Goal: Task Accomplishment & Management: Complete application form

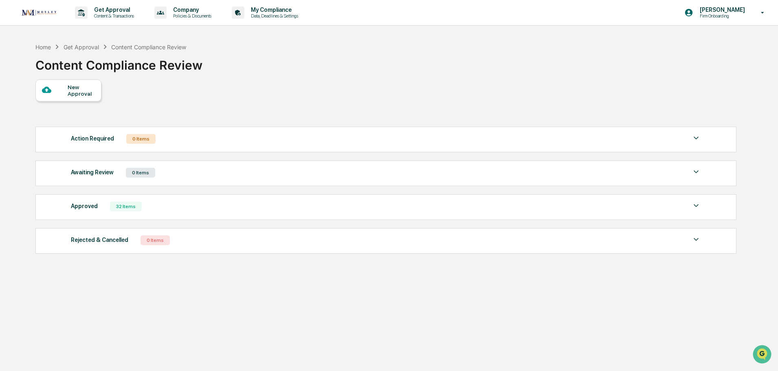
click at [72, 89] on div "New Approval" at bounding box center [81, 90] width 27 height 13
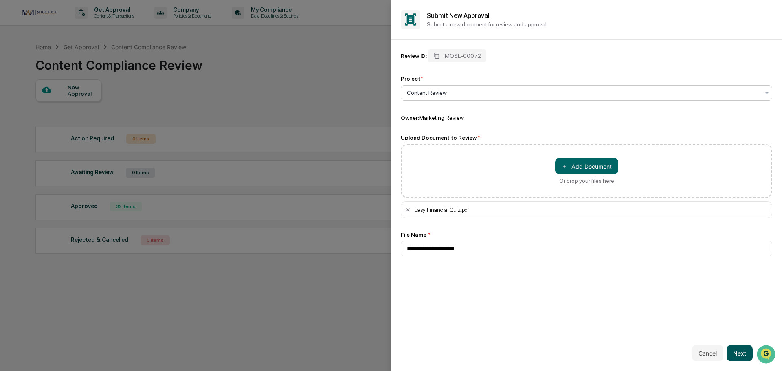
click at [742, 352] on button "Next" at bounding box center [740, 353] width 26 height 16
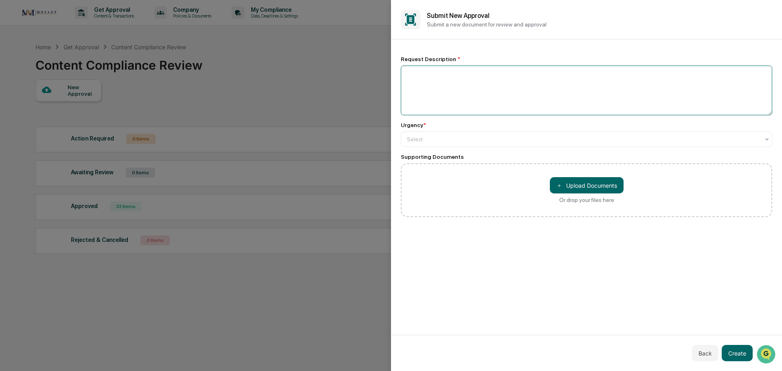
click at [416, 81] on textarea at bounding box center [587, 91] width 372 height 50
type textarea "**********"
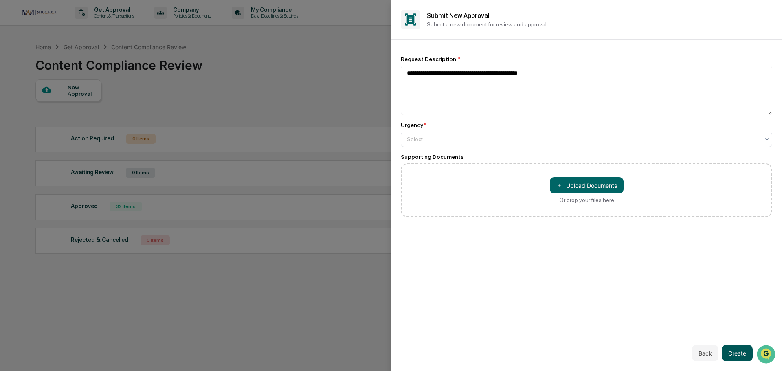
click at [734, 356] on button "Create" at bounding box center [737, 353] width 31 height 16
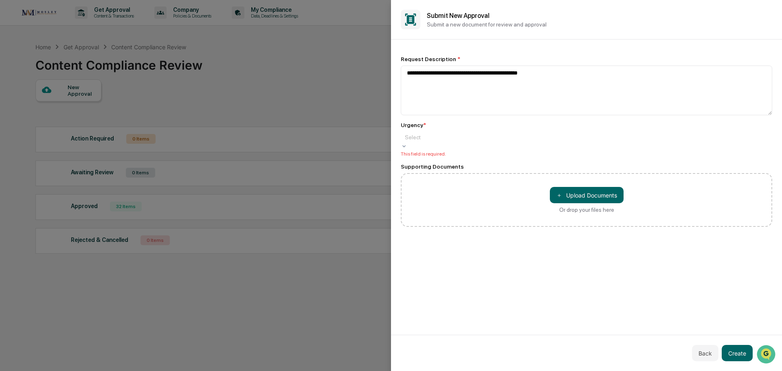
click at [419, 136] on div at bounding box center [586, 137] width 363 height 8
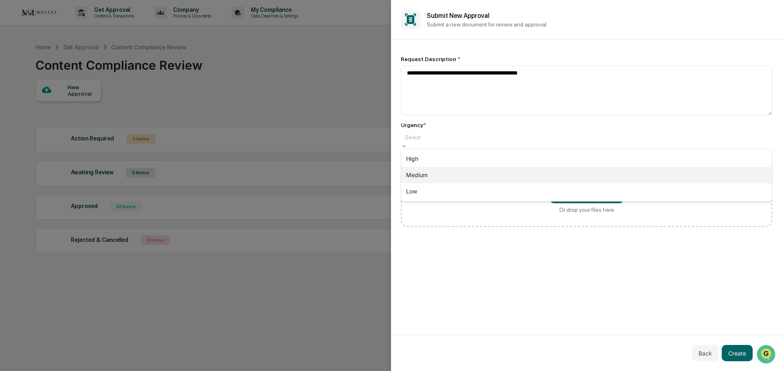
click at [410, 176] on div "Medium" at bounding box center [586, 175] width 371 height 16
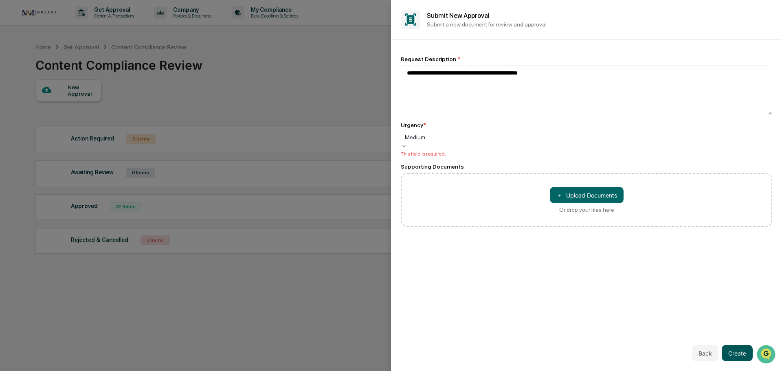
click at [733, 352] on button "Create" at bounding box center [737, 353] width 31 height 16
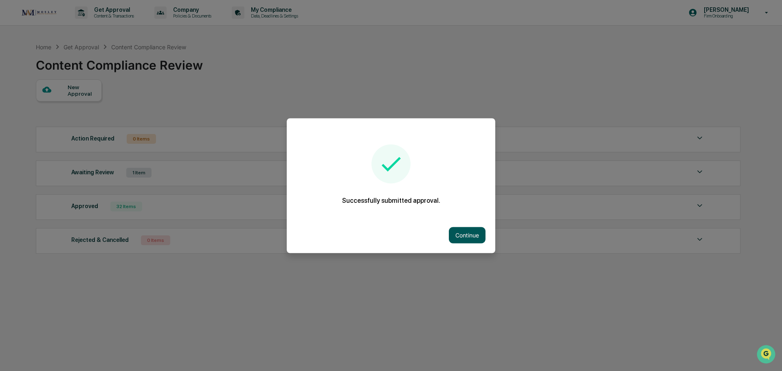
click at [466, 235] on button "Continue" at bounding box center [467, 235] width 37 height 16
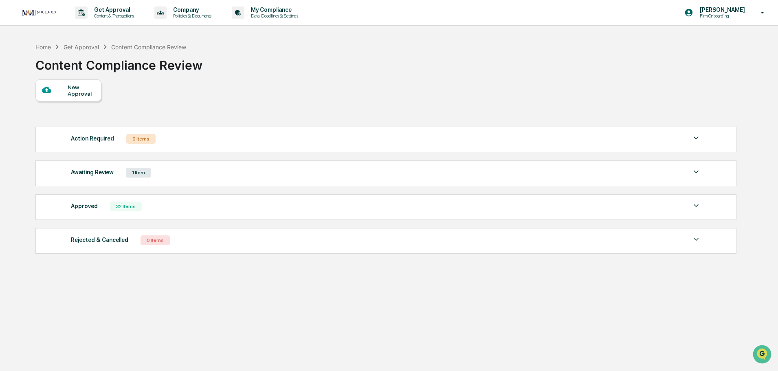
click at [78, 89] on div "New Approval" at bounding box center [81, 90] width 27 height 13
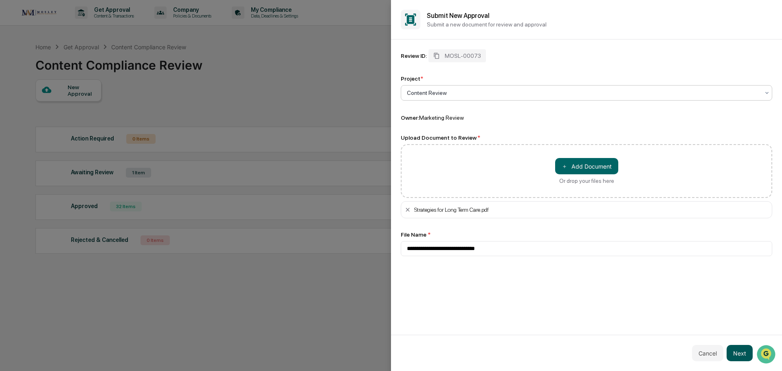
click at [745, 352] on button "Next" at bounding box center [740, 353] width 26 height 16
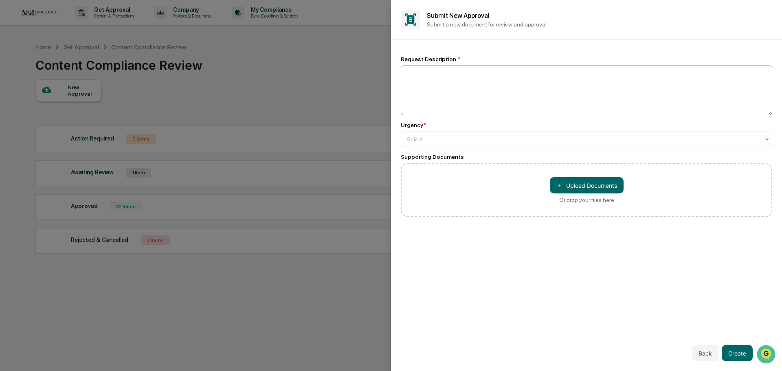
click at [409, 74] on textarea at bounding box center [587, 91] width 372 height 50
type textarea "**********"
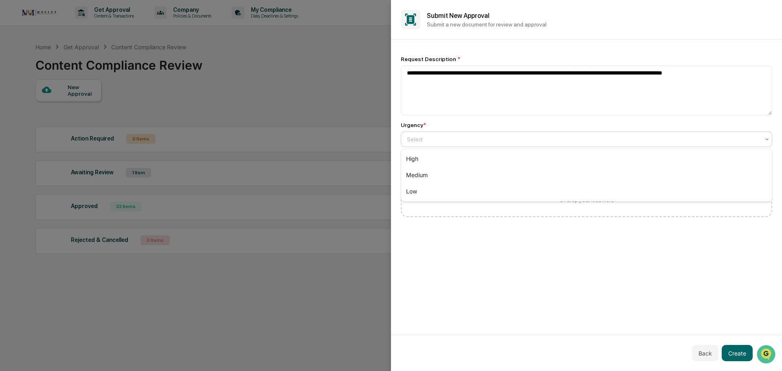
click at [416, 139] on div at bounding box center [583, 139] width 353 height 8
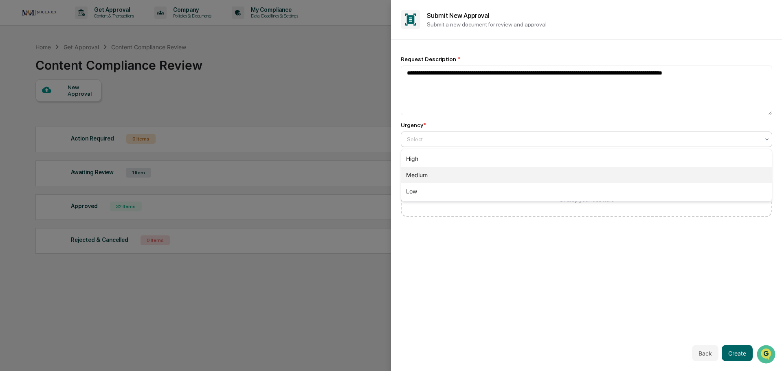
click at [416, 179] on div "Medium" at bounding box center [586, 175] width 371 height 16
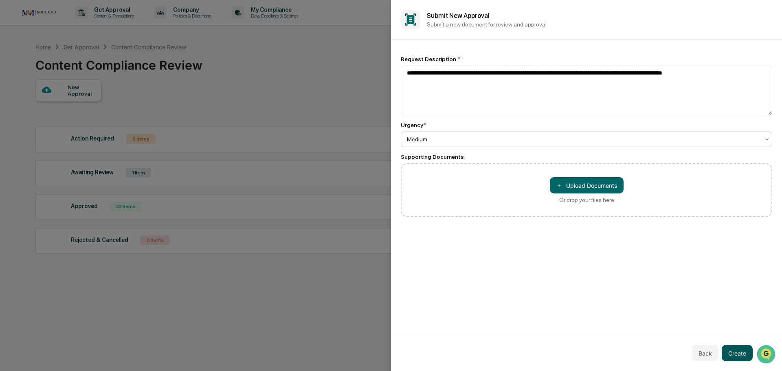
click at [729, 352] on button "Create" at bounding box center [737, 353] width 31 height 16
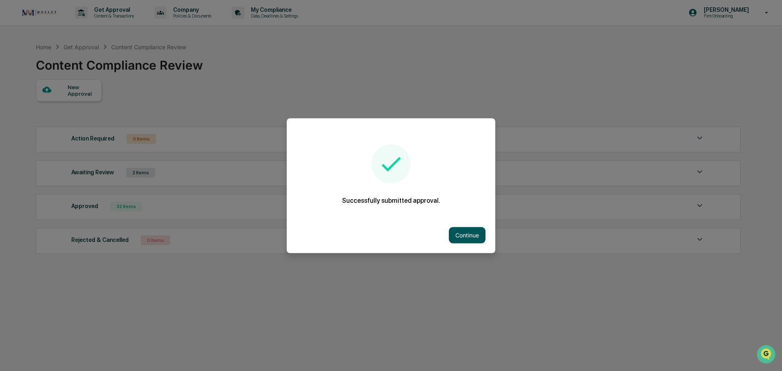
click at [465, 233] on button "Continue" at bounding box center [467, 235] width 37 height 16
